Goal: Task Accomplishment & Management: Use online tool/utility

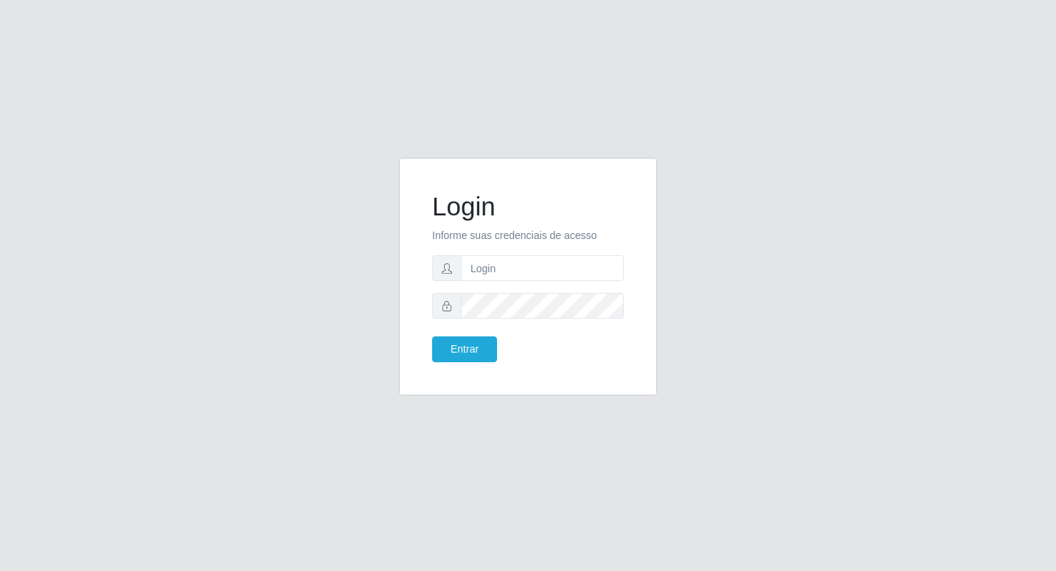
drag, startPoint x: 0, startPoint y: 0, endPoint x: 538, endPoint y: 267, distance: 600.2
click at [538, 267] on input "text" at bounding box center [542, 268] width 163 height 26
type input "Fabricio@B6"
click at [432, 336] on button "Entrar" at bounding box center [464, 349] width 65 height 26
click at [490, 344] on button "Entrar" at bounding box center [464, 349] width 65 height 26
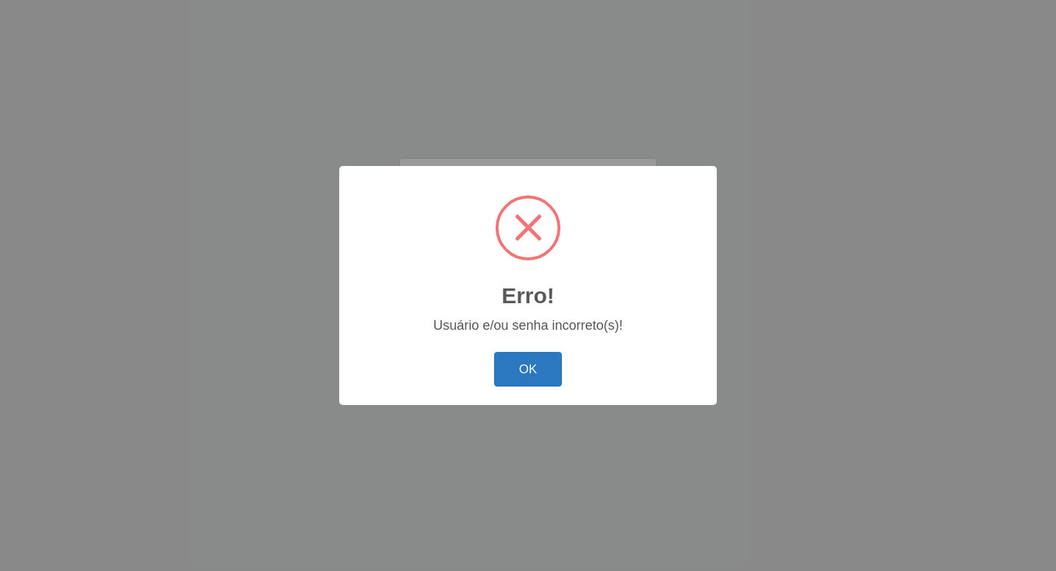
click at [547, 376] on button "OK" at bounding box center [528, 369] width 69 height 35
click at [515, 380] on button "OK" at bounding box center [528, 369] width 69 height 35
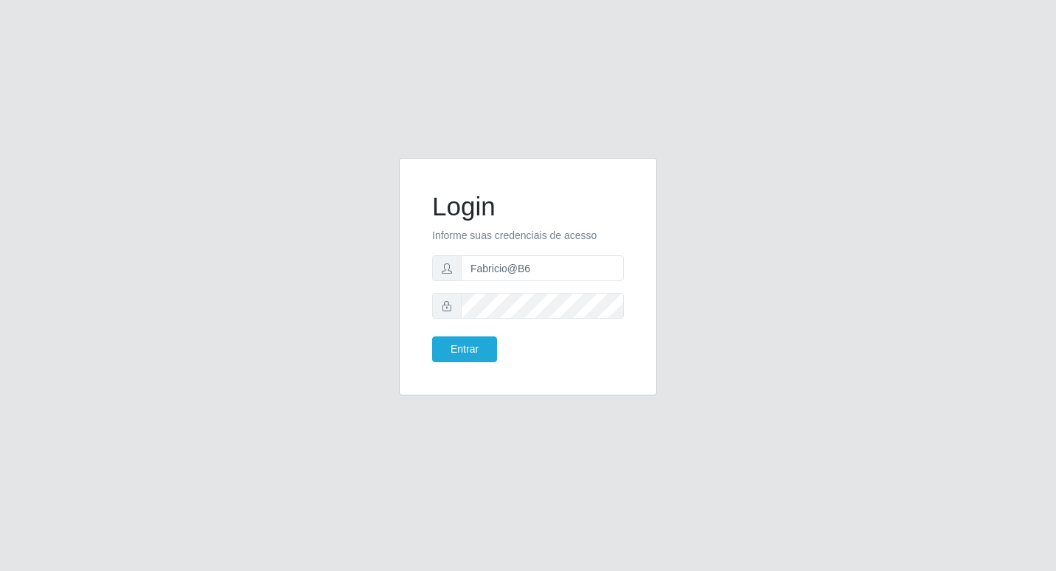
click at [451, 302] on icon at bounding box center [447, 306] width 10 height 10
click at [450, 304] on icon at bounding box center [447, 306] width 10 height 10
click at [450, 305] on icon at bounding box center [447, 306] width 10 height 10
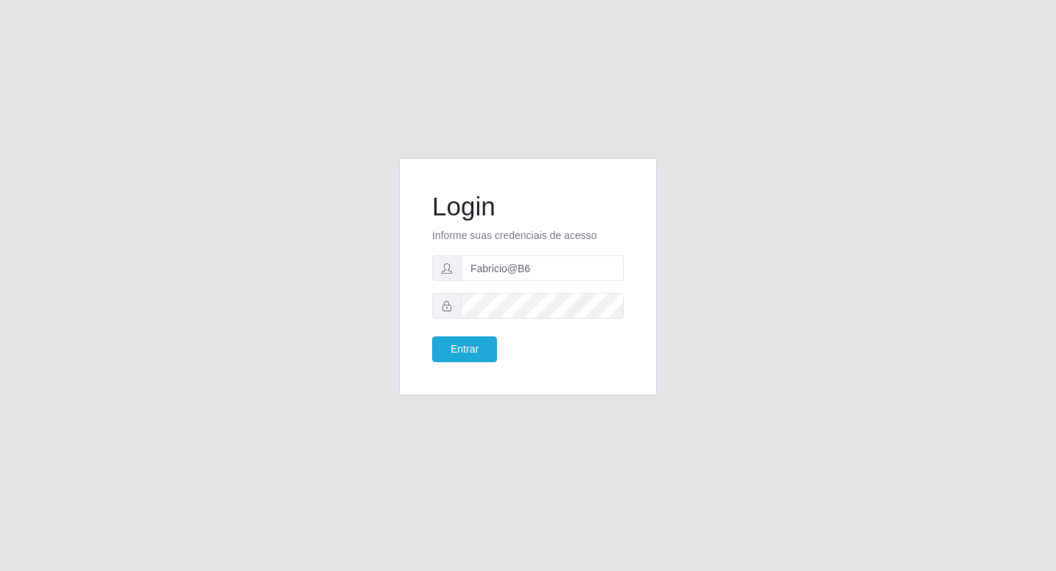
click at [449, 307] on icon at bounding box center [447, 306] width 10 height 10
click at [432, 336] on button "Entrar" at bounding box center [464, 349] width 65 height 26
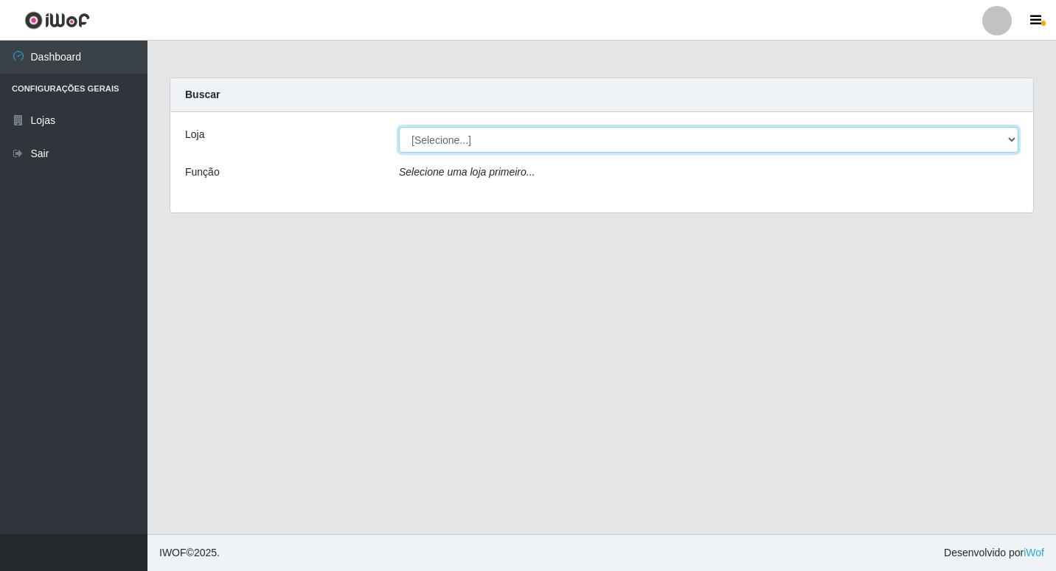
click at [1007, 145] on select "[Selecione...] Bemais Supermercados - B6 Colibris" at bounding box center [708, 140] width 619 height 26
select select "406"
click at [399, 127] on select "[Selecione...] Bemais Supermercados - B6 Colibris" at bounding box center [708, 140] width 619 height 26
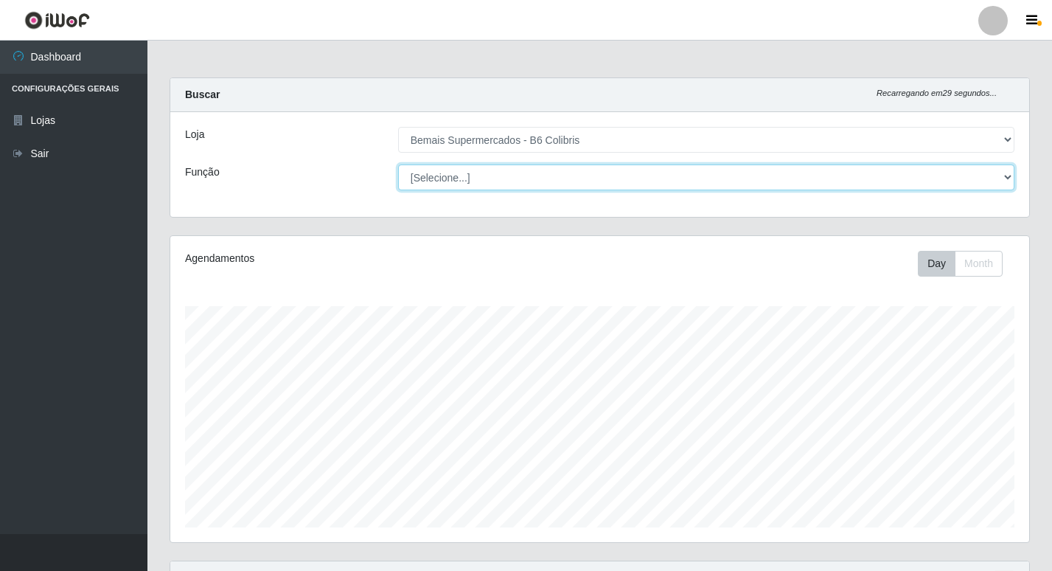
click at [514, 175] on select "[Selecione...] ASG ASG + ASG ++ Balconista de Açougue Balconista de Açougue + B…" at bounding box center [706, 177] width 616 height 26
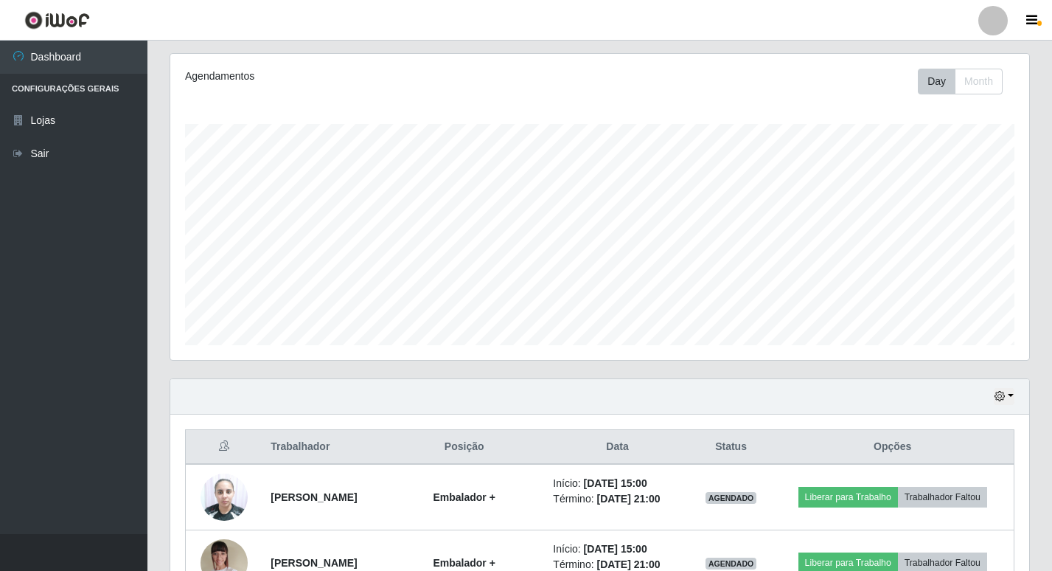
scroll to position [376, 0]
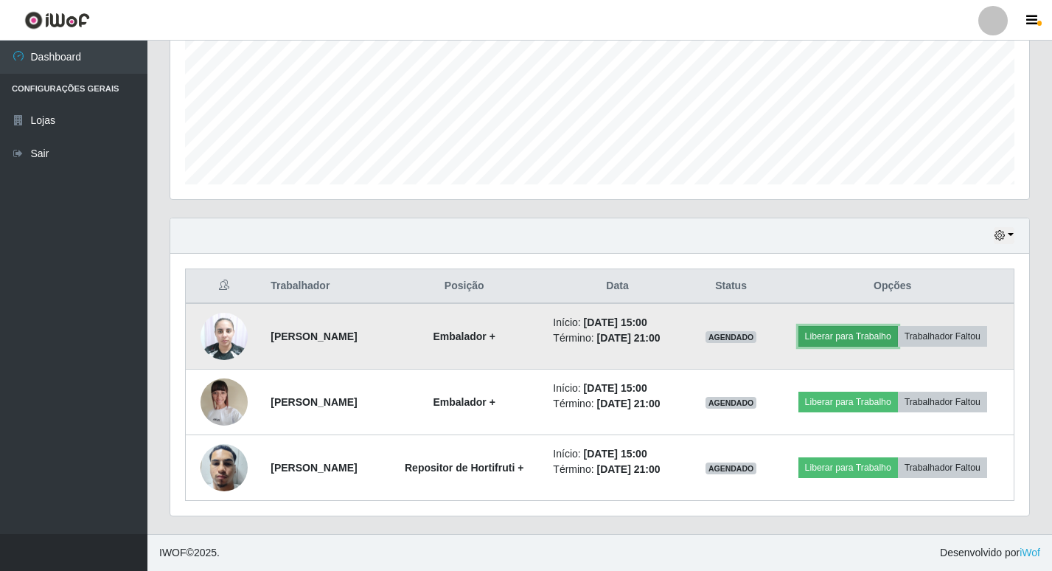
click at [898, 326] on button "Liberar para Trabalho" at bounding box center [849, 336] width 100 height 21
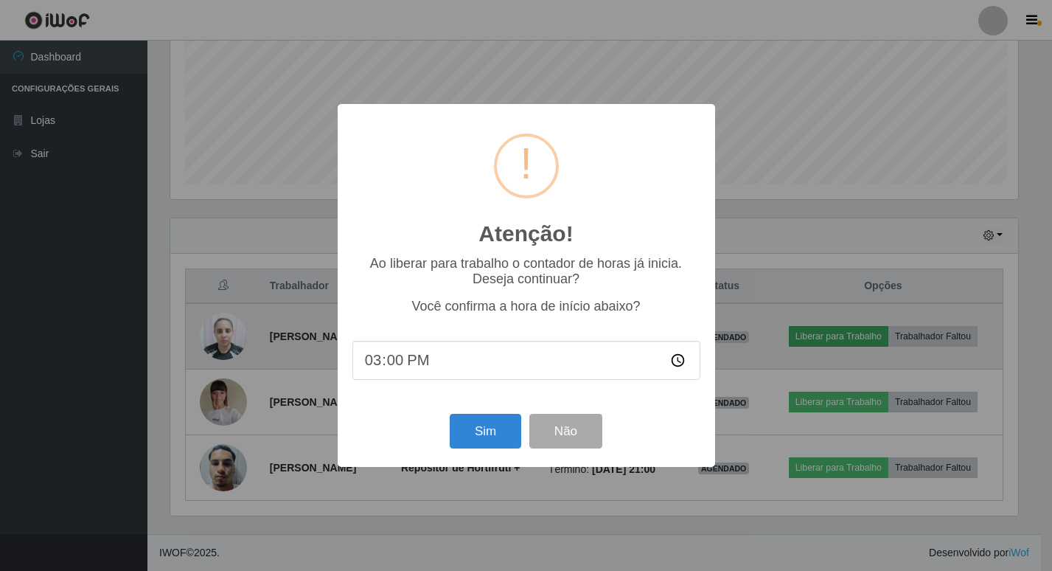
scroll to position [306, 852]
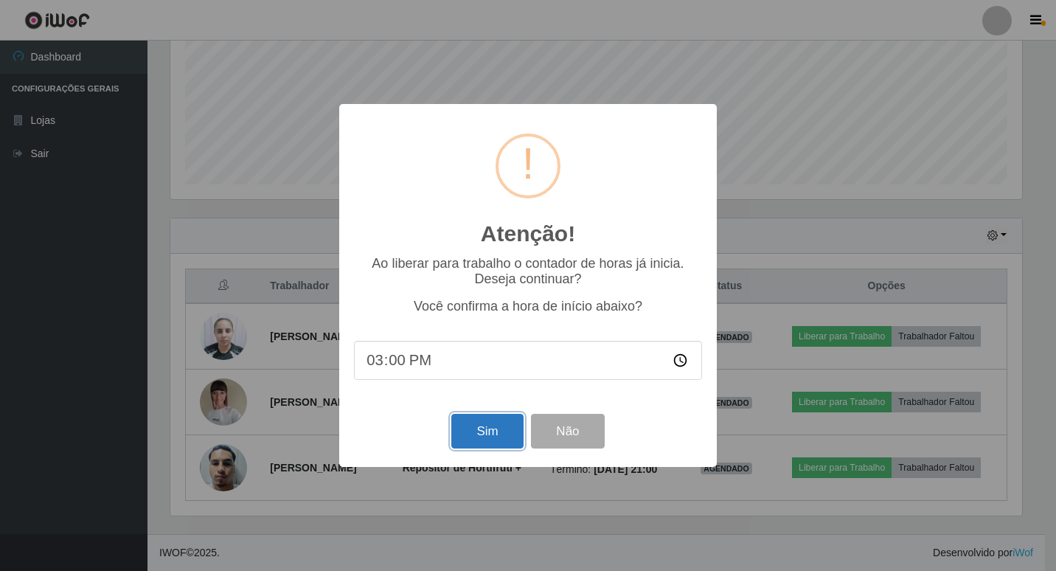
click at [512, 437] on button "Sim" at bounding box center [487, 431] width 72 height 35
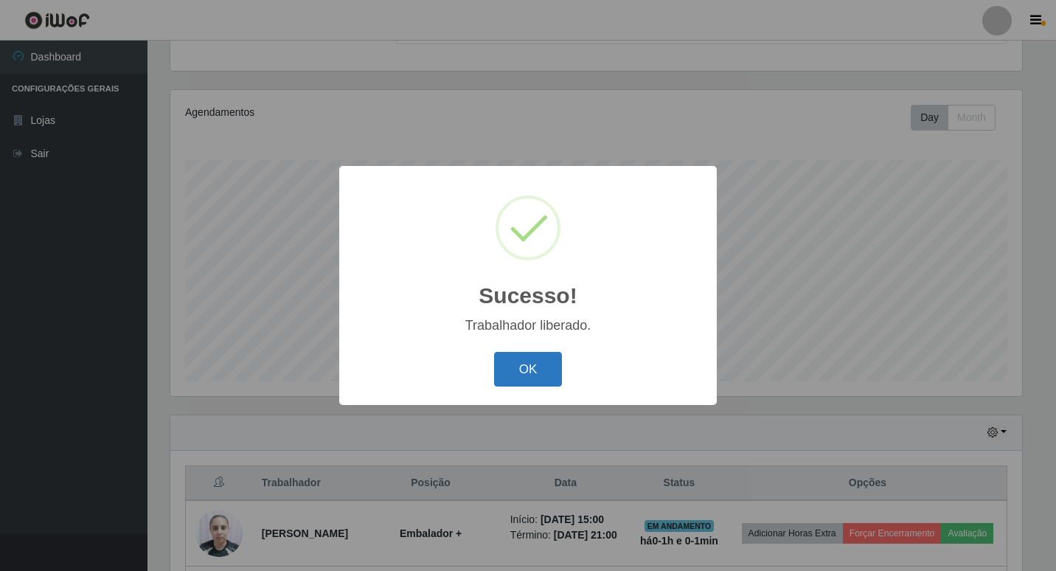
click at [542, 364] on button "OK" at bounding box center [528, 369] width 69 height 35
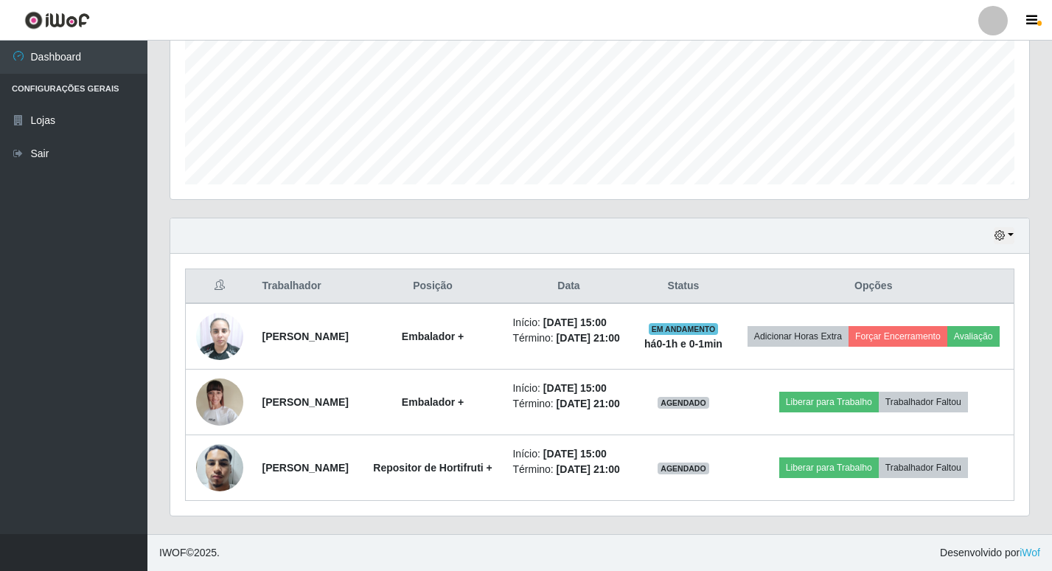
scroll to position [367, 0]
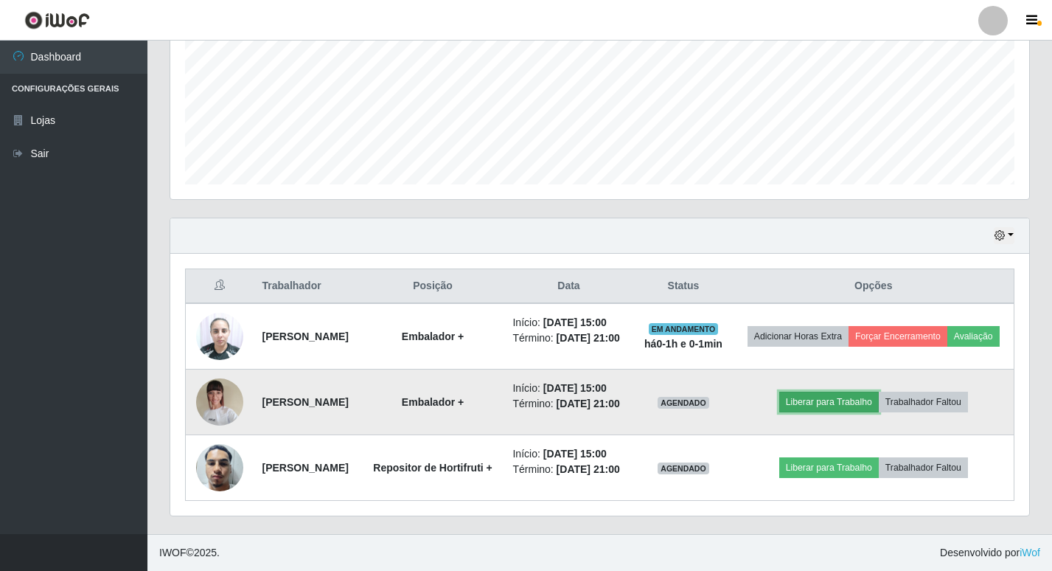
click at [865, 412] on button "Liberar para Trabalho" at bounding box center [829, 402] width 100 height 21
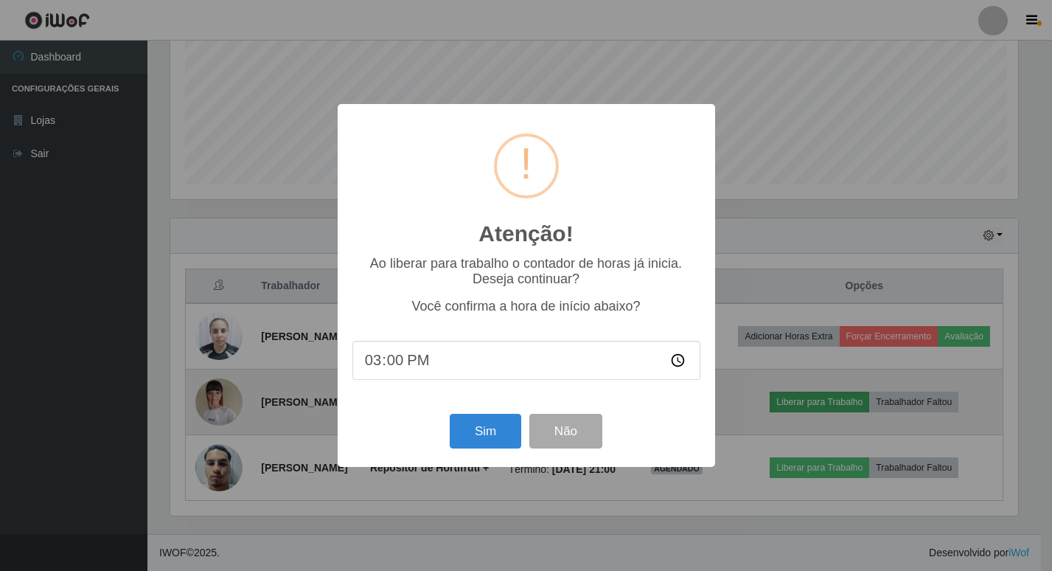
scroll to position [306, 852]
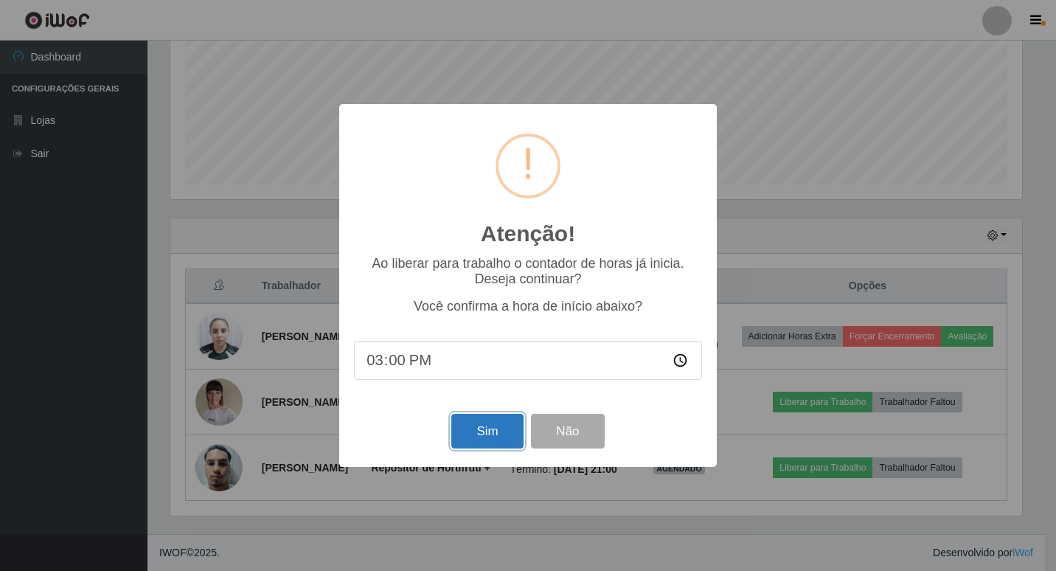
click at [500, 423] on button "Sim" at bounding box center [487, 431] width 72 height 35
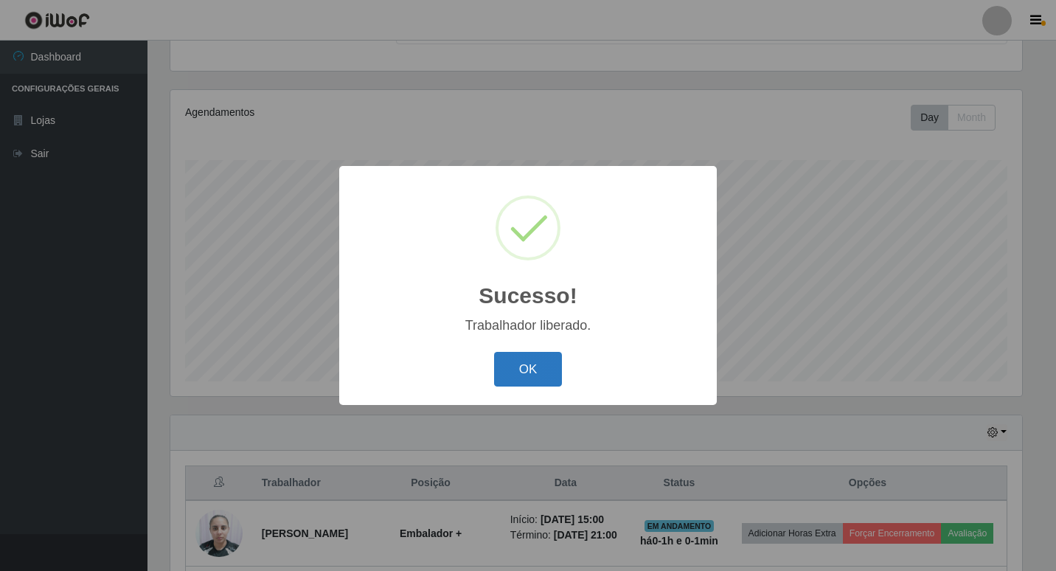
click at [532, 356] on button "OK" at bounding box center [528, 369] width 69 height 35
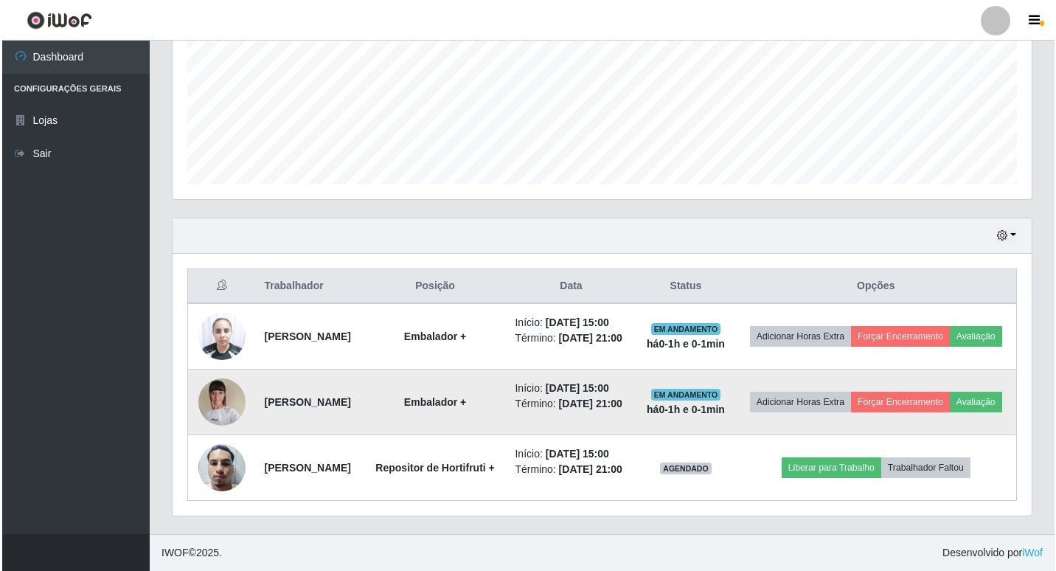
scroll to position [423, 0]
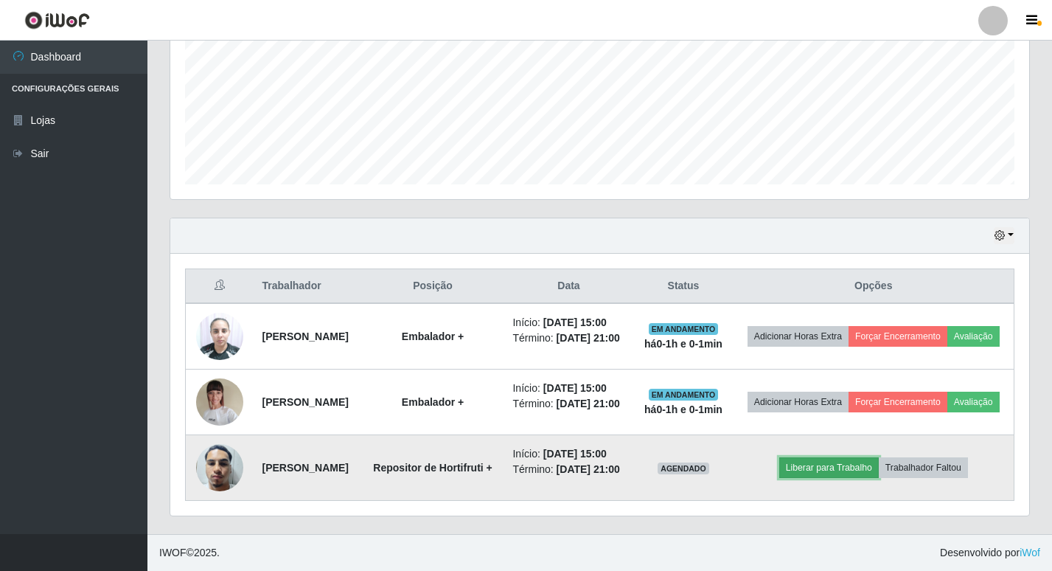
click at [848, 457] on button "Liberar para Trabalho" at bounding box center [829, 467] width 100 height 21
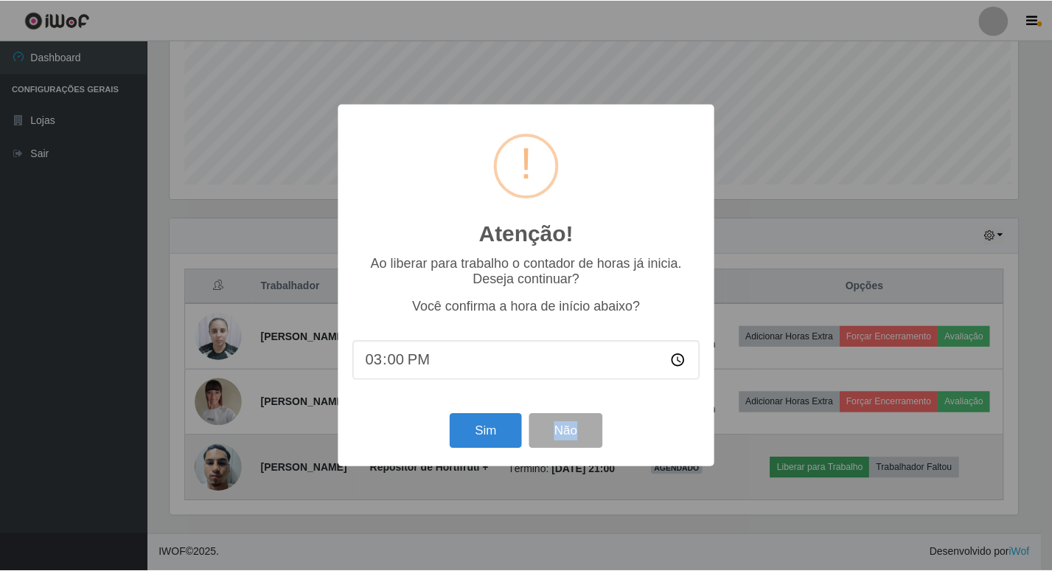
scroll to position [306, 852]
click at [848, 453] on div "Atenção! × Ao liberar para trabalho o contador de horas já inicia. Deseja conti…" at bounding box center [528, 285] width 1056 height 571
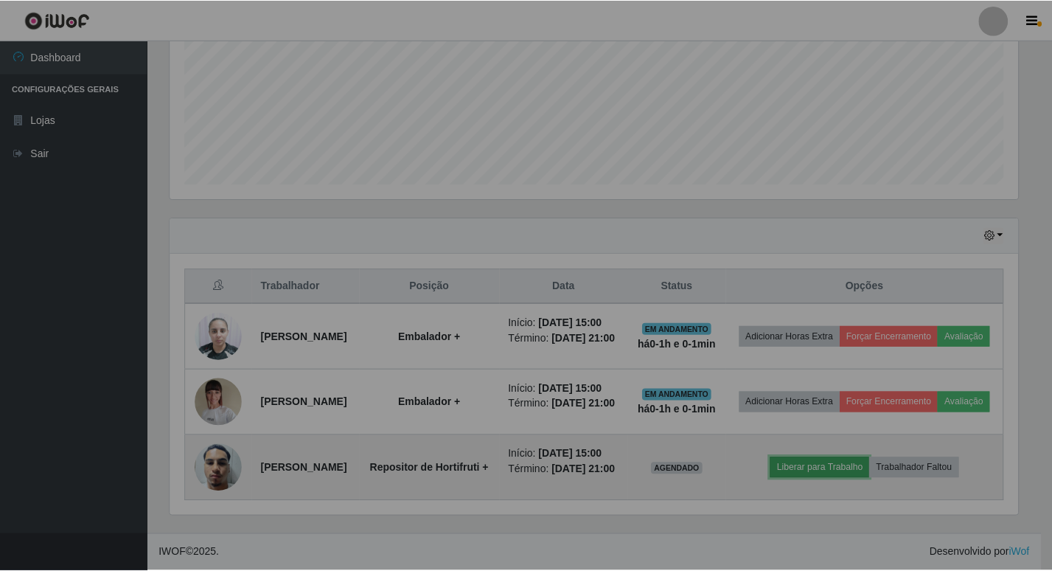
scroll to position [306, 859]
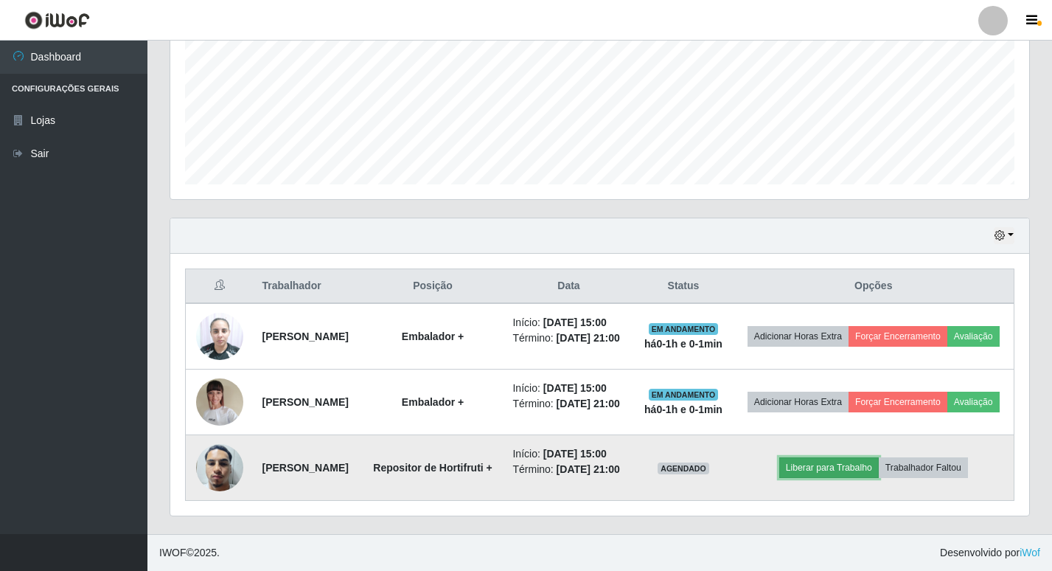
click at [879, 459] on button "Liberar para Trabalho" at bounding box center [829, 467] width 100 height 21
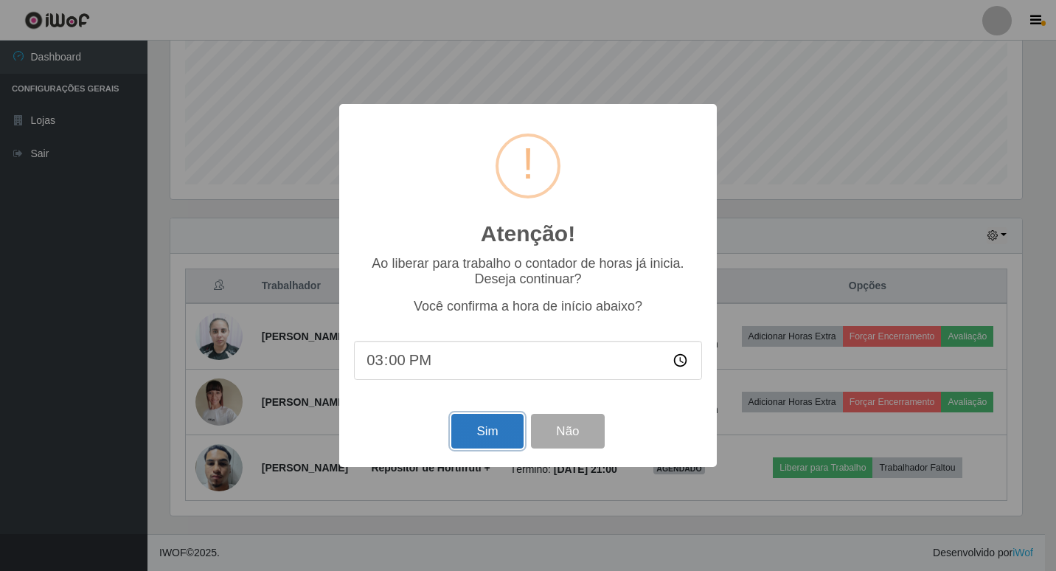
click at [480, 430] on button "Sim" at bounding box center [487, 431] width 72 height 35
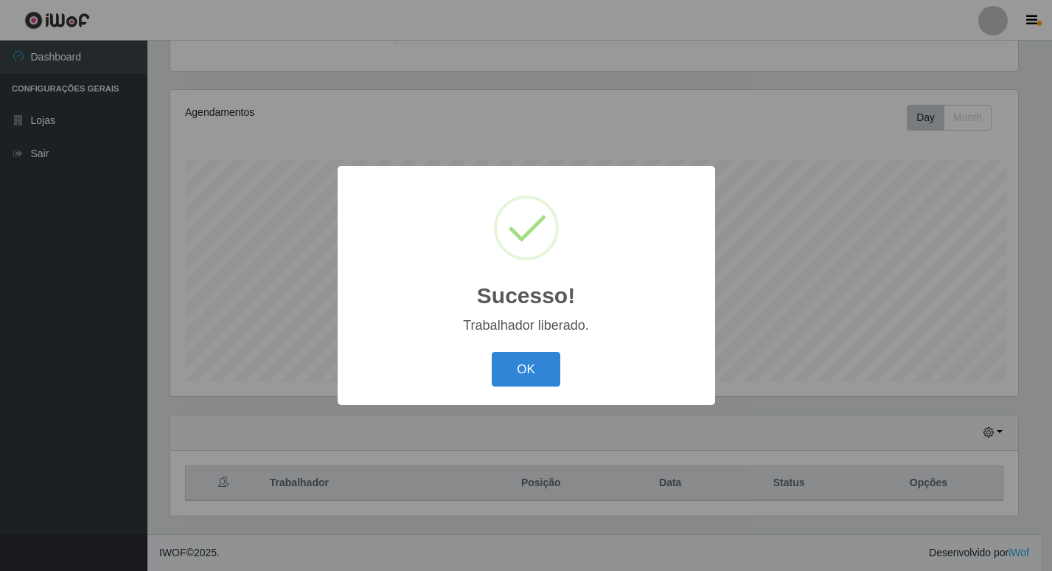
scroll to position [0, 0]
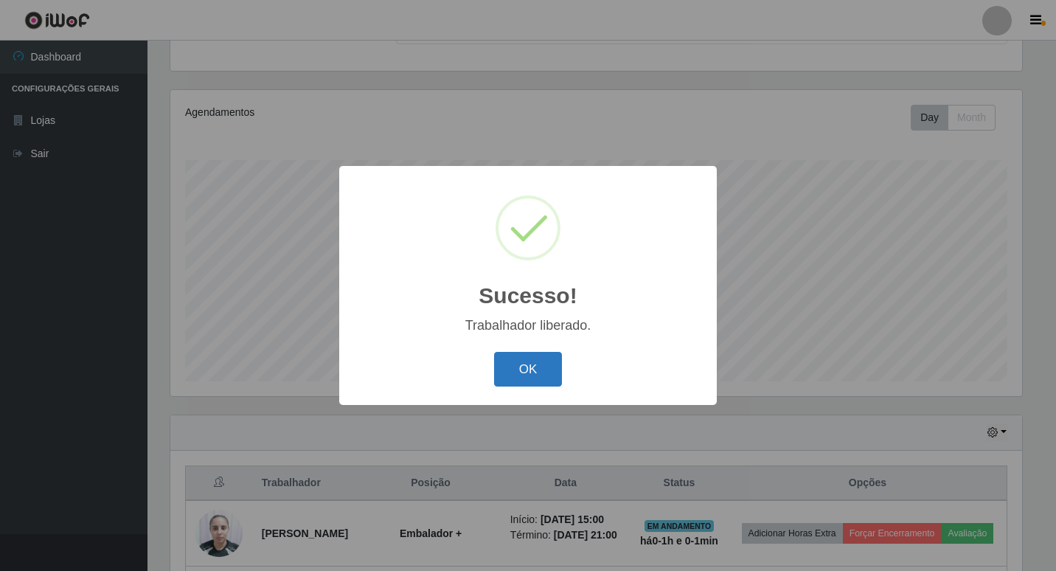
click at [551, 364] on button "OK" at bounding box center [528, 369] width 69 height 35
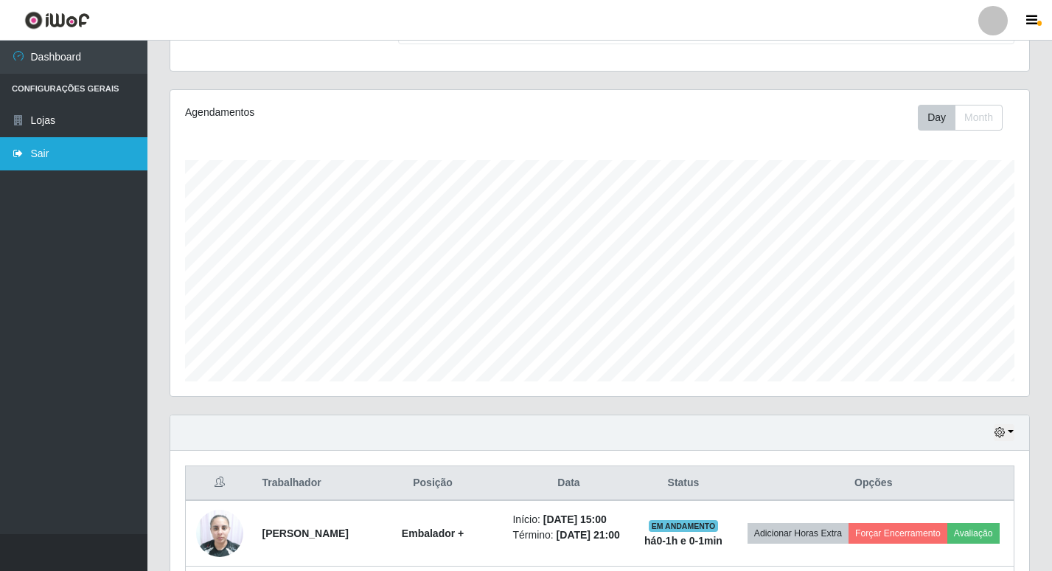
click at [36, 155] on link "Sair" at bounding box center [73, 153] width 147 height 33
